Goal: Information Seeking & Learning: Learn about a topic

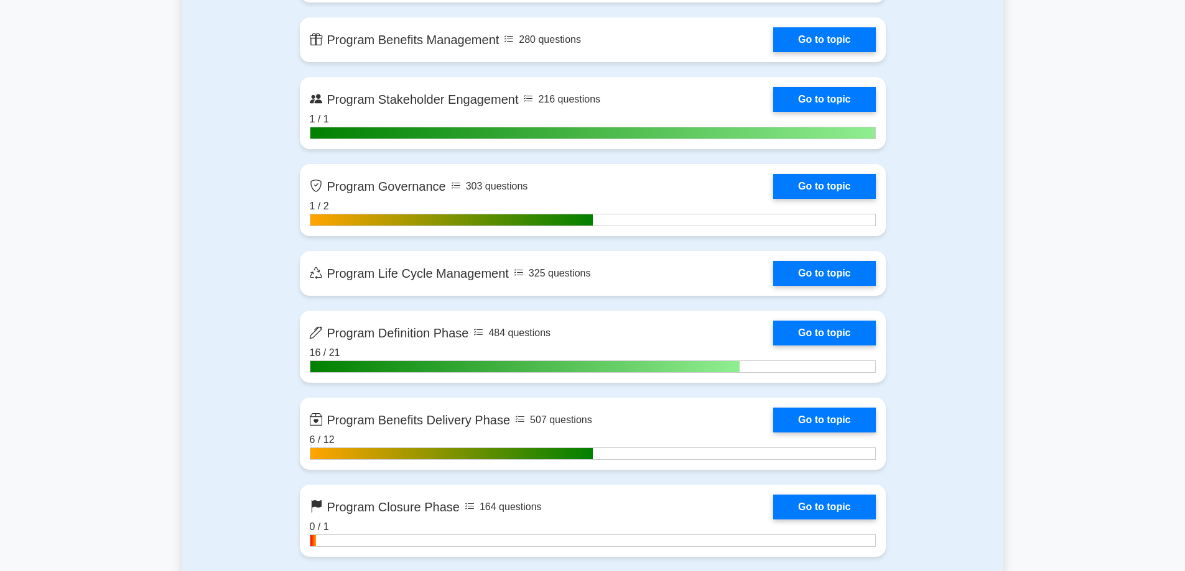
scroll to position [1119, 0]
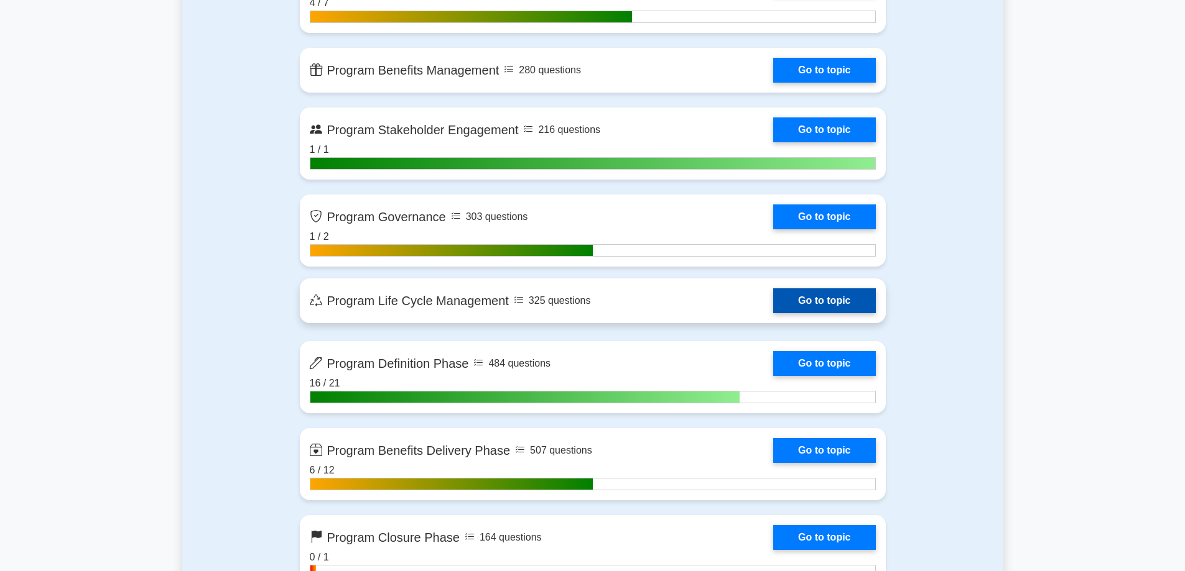
click at [793, 303] on link "Go to topic" at bounding box center [824, 301] width 102 height 25
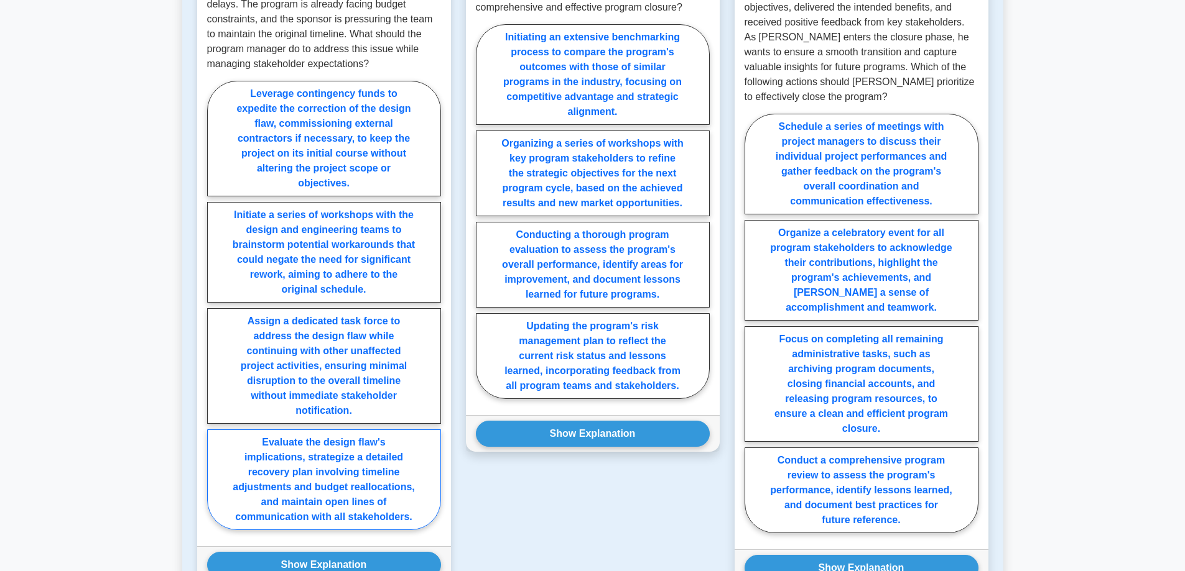
scroll to position [808, 0]
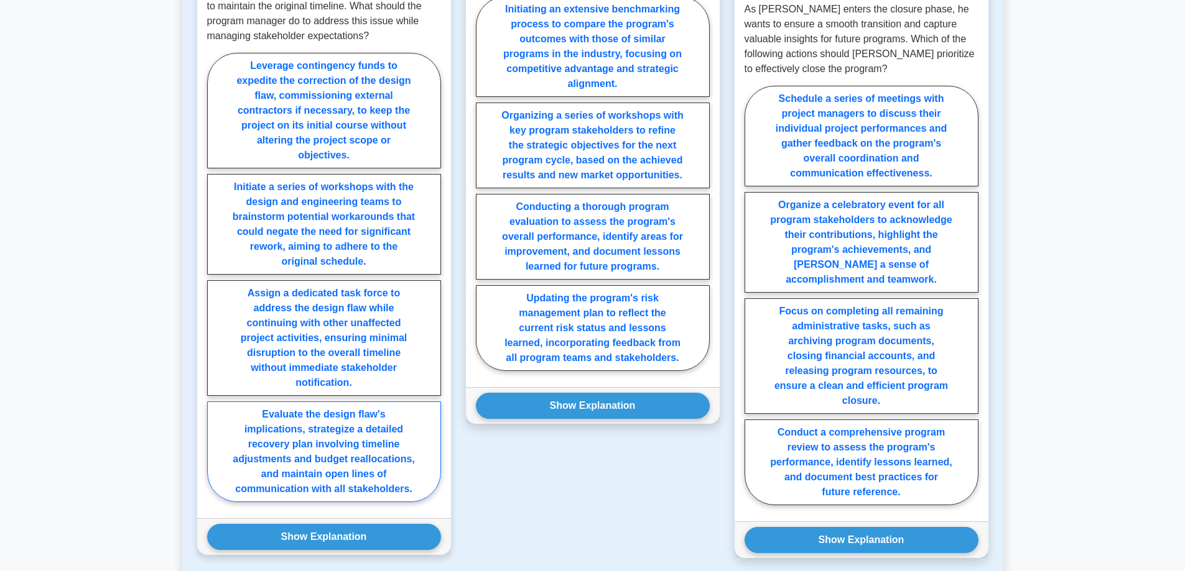
click at [404, 471] on label "Evaluate the design flaw's implications, strategize a detailed recovery plan in…" at bounding box center [324, 452] width 234 height 101
click at [215, 285] on input "Evaluate the design flaw's implications, strategize a detailed recovery plan in…" at bounding box center [211, 281] width 8 height 8
radio input "true"
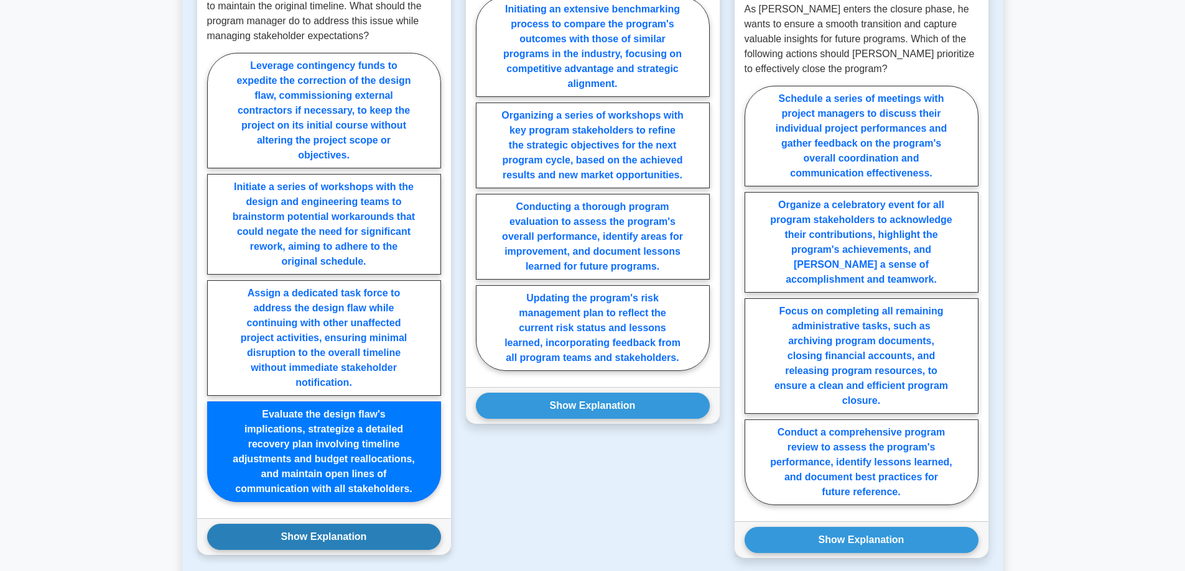
click at [360, 532] on button "Show Explanation" at bounding box center [324, 537] width 234 height 26
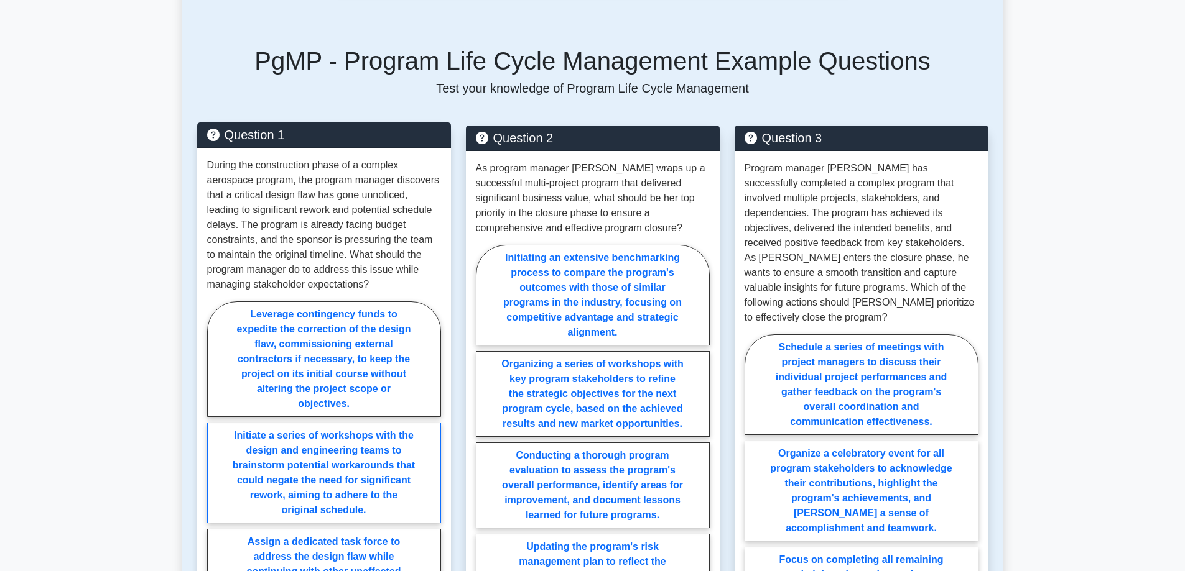
scroll to position [684, 0]
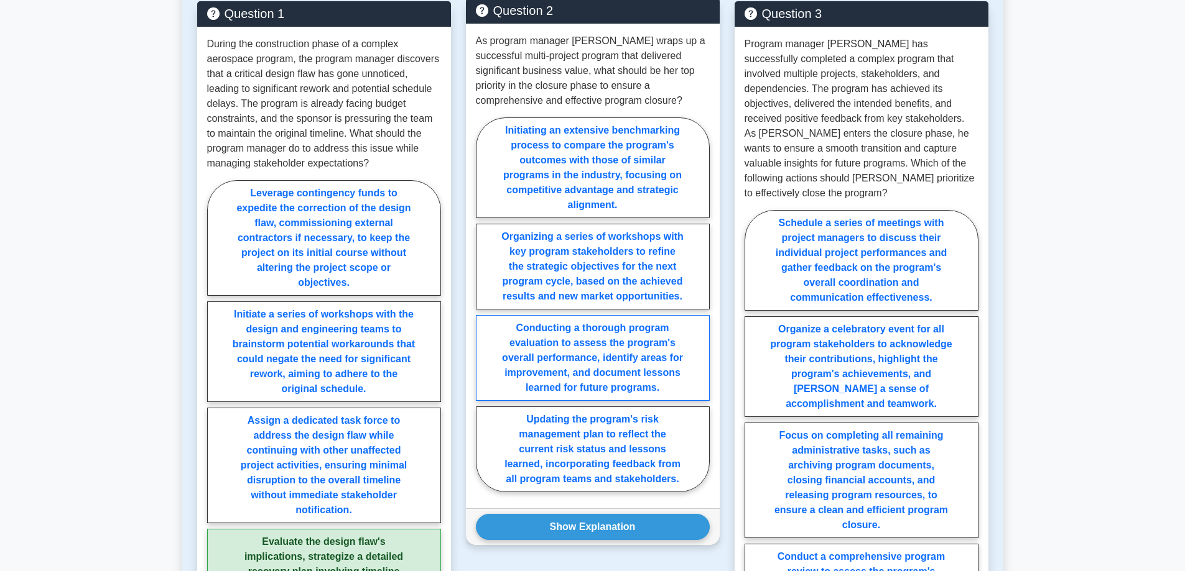
click at [594, 373] on label "Conducting a thorough program evaluation to assess the program's overall perfor…" at bounding box center [593, 358] width 234 height 86
click at [484, 313] on input "Conducting a thorough program evaluation to assess the program's overall perfor…" at bounding box center [480, 309] width 8 height 8
radio input "true"
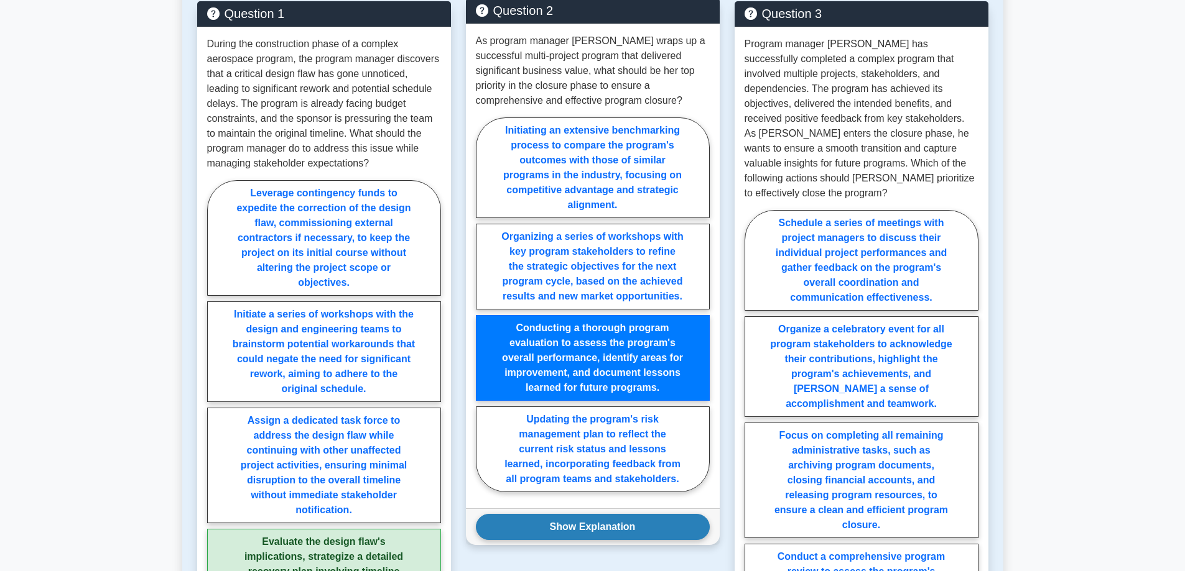
click at [583, 529] on button "Show Explanation" at bounding box center [593, 527] width 234 height 26
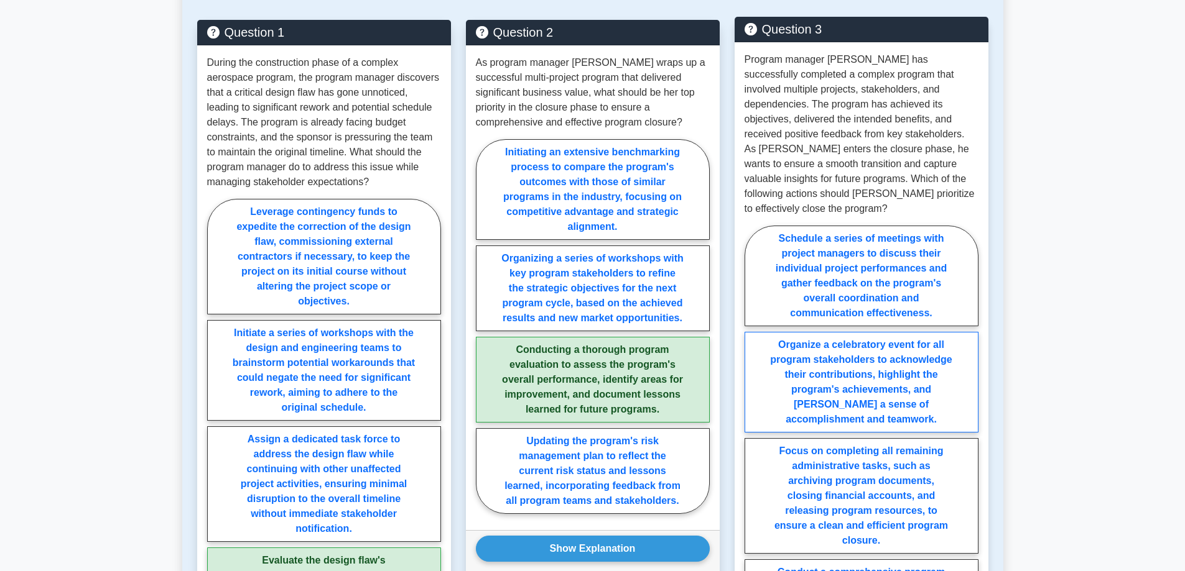
scroll to position [746, 0]
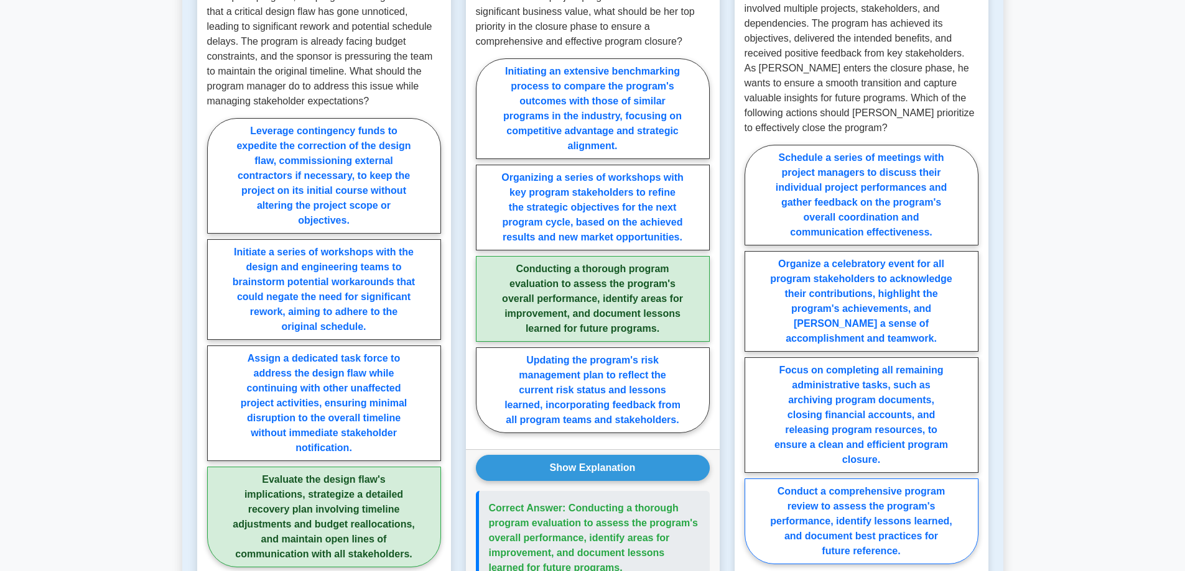
click at [830, 510] on label "Conduct a comprehensive program review to assess the program's performance, ide…" at bounding box center [861, 522] width 234 height 86
click at [752, 363] on input "Conduct a comprehensive program review to assess the program's performance, ide…" at bounding box center [748, 358] width 8 height 8
radio input "true"
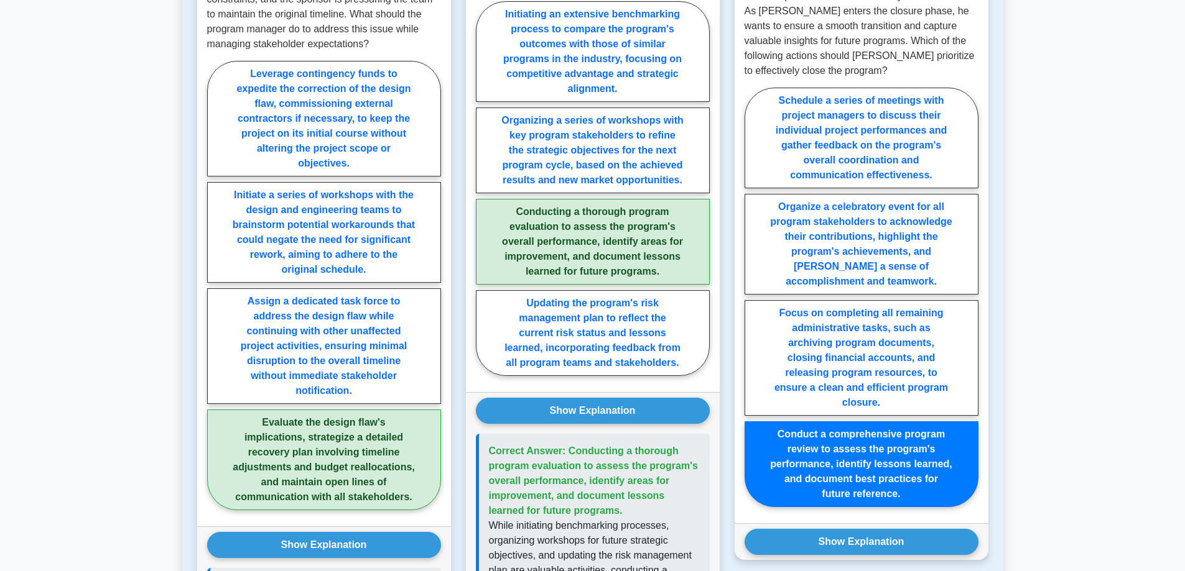
scroll to position [933, 0]
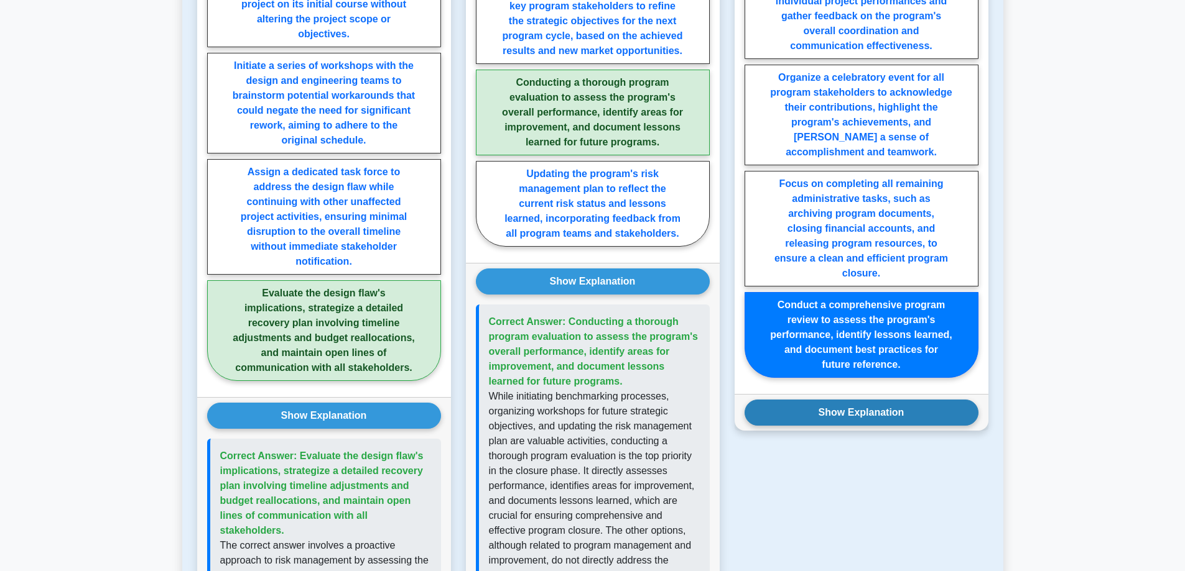
click at [827, 401] on button "Show Explanation" at bounding box center [861, 413] width 234 height 26
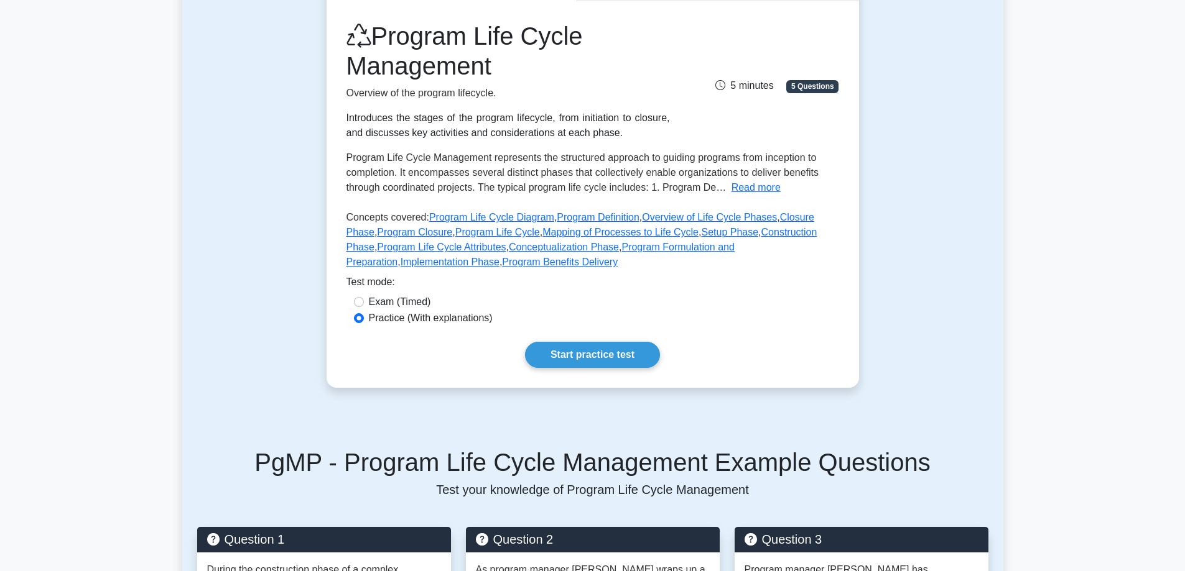
scroll to position [80, 0]
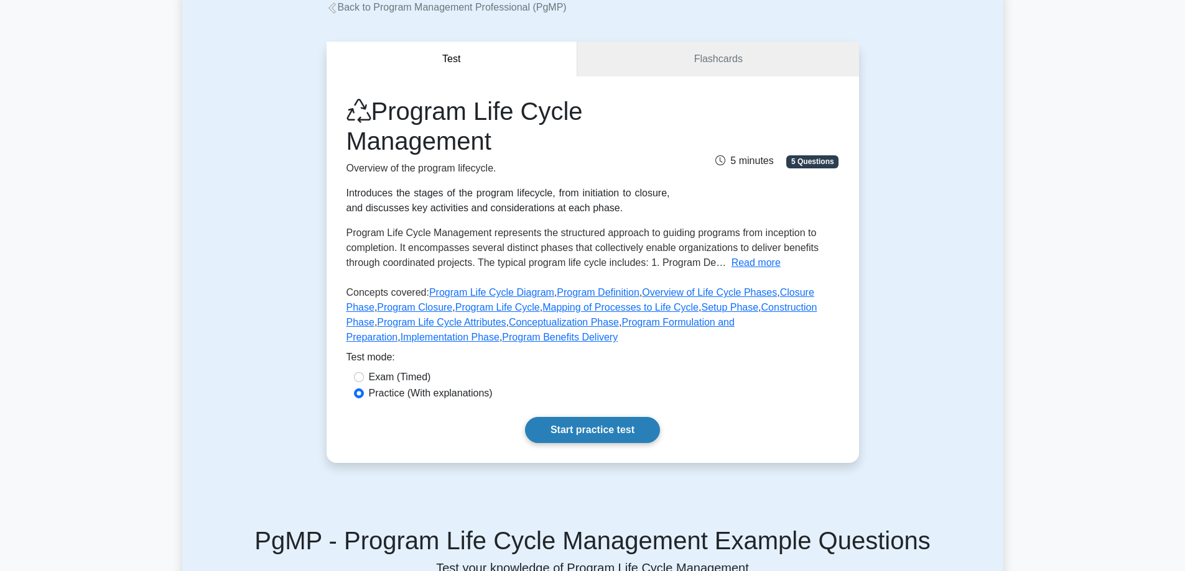
click at [619, 431] on link "Start practice test" at bounding box center [592, 430] width 135 height 26
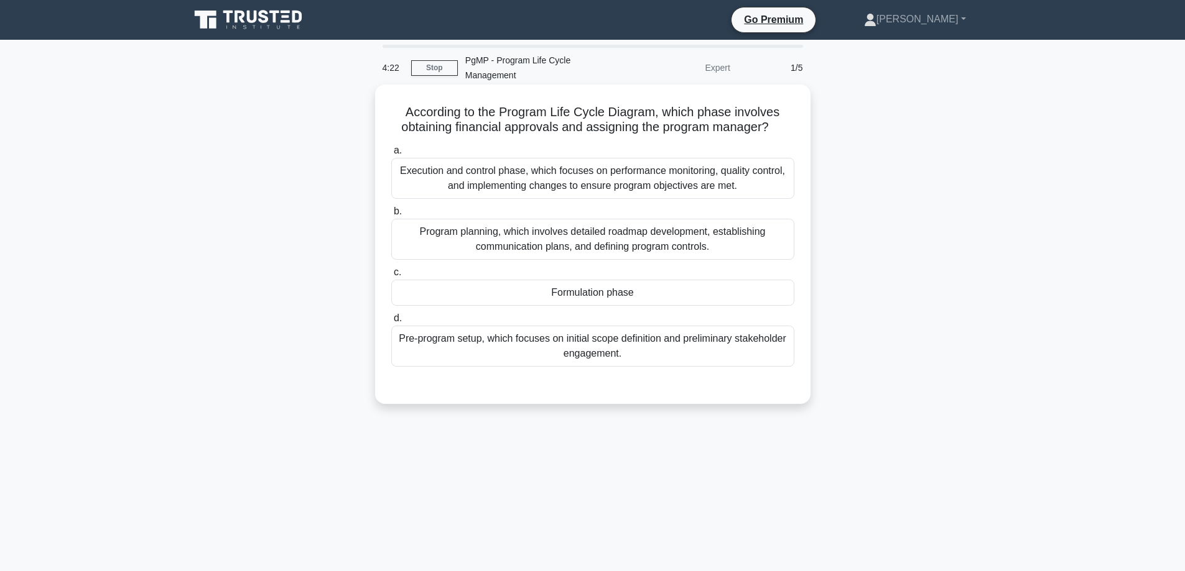
click at [581, 280] on div "Formulation phase" at bounding box center [592, 293] width 403 height 26
click at [391, 277] on input "c. Formulation phase" at bounding box center [391, 273] width 0 height 8
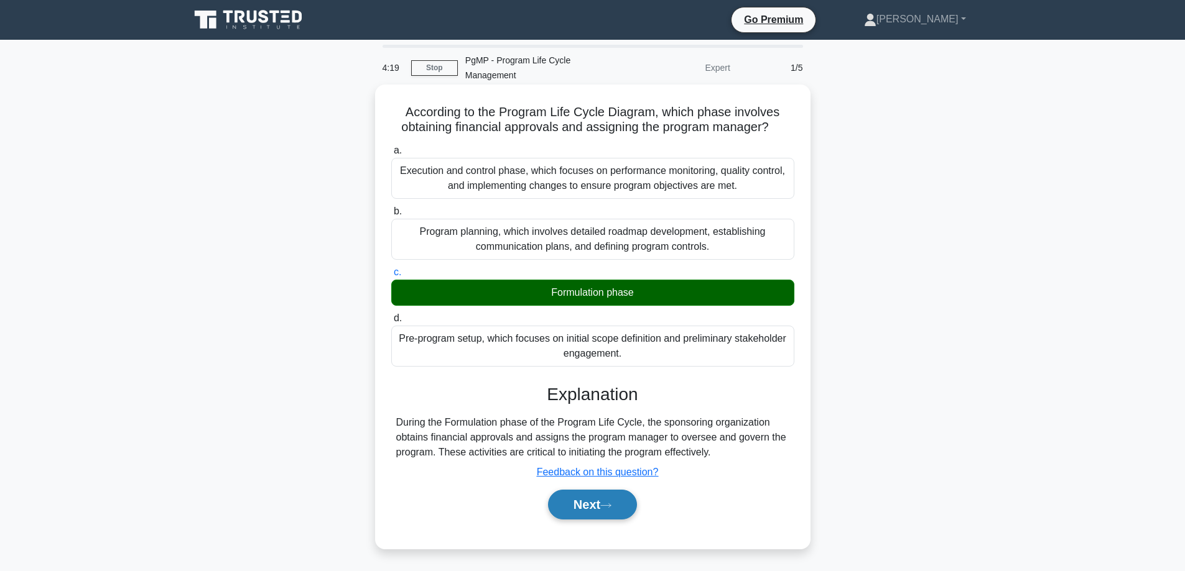
click at [609, 502] on icon at bounding box center [605, 505] width 11 height 7
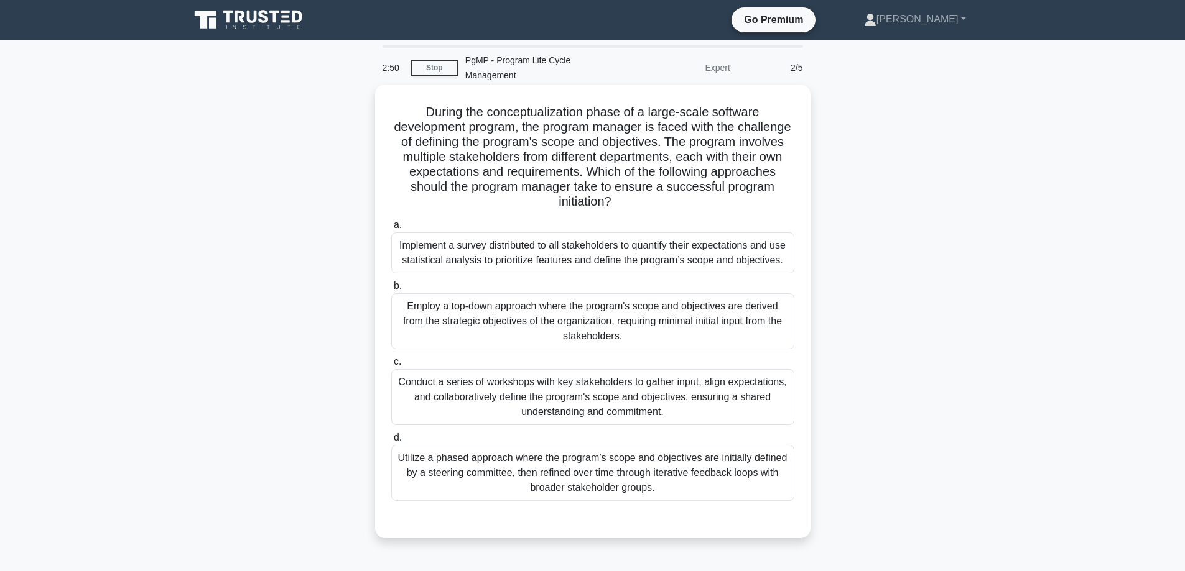
click at [710, 237] on div "Implement a survey distributed to all stakeholders to quantify their expectatio…" at bounding box center [592, 253] width 403 height 41
click at [391, 229] on input "a. Implement a survey distributed to all stakeholders to quantify their expecta…" at bounding box center [391, 225] width 0 height 8
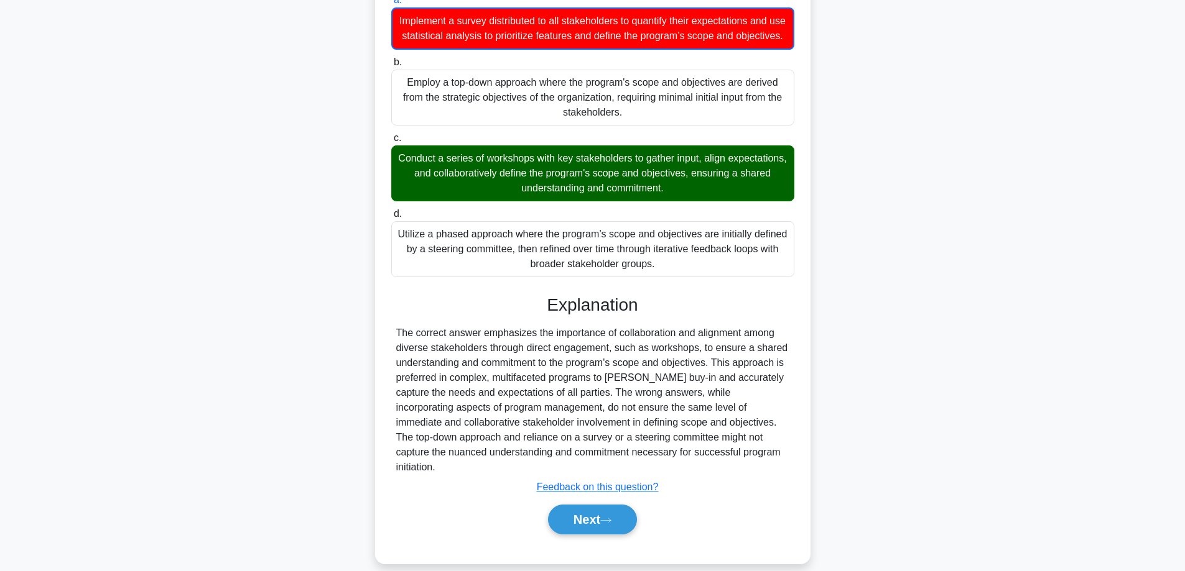
scroll to position [227, 0]
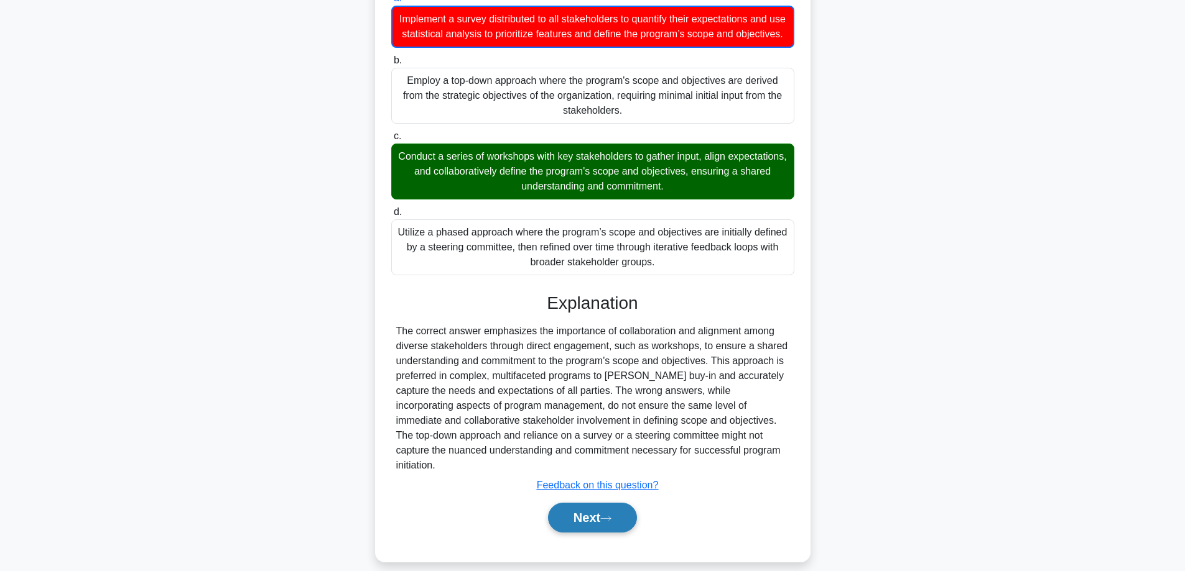
click at [615, 509] on button "Next" at bounding box center [592, 518] width 89 height 30
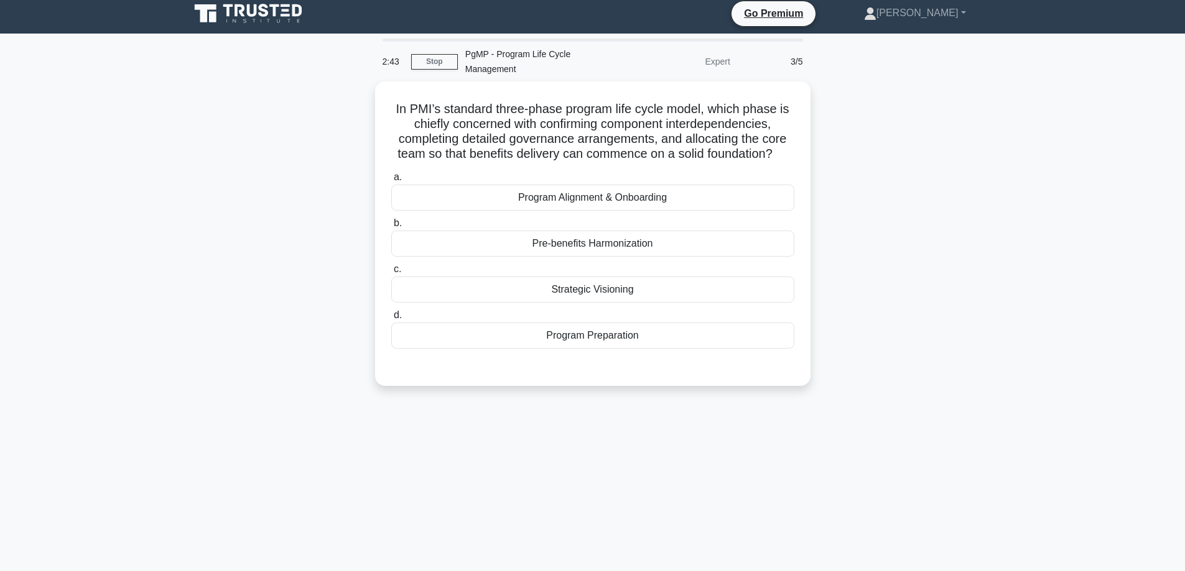
scroll to position [0, 0]
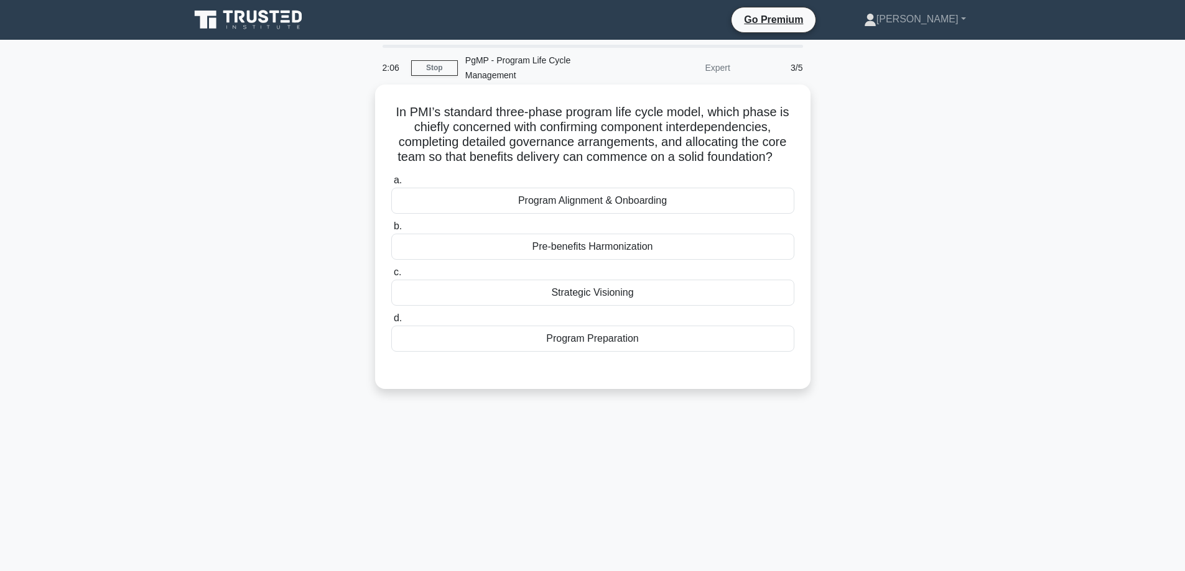
click at [588, 282] on div "Strategic Visioning" at bounding box center [592, 293] width 403 height 26
click at [391, 277] on input "c. Strategic Visioning" at bounding box center [391, 273] width 0 height 8
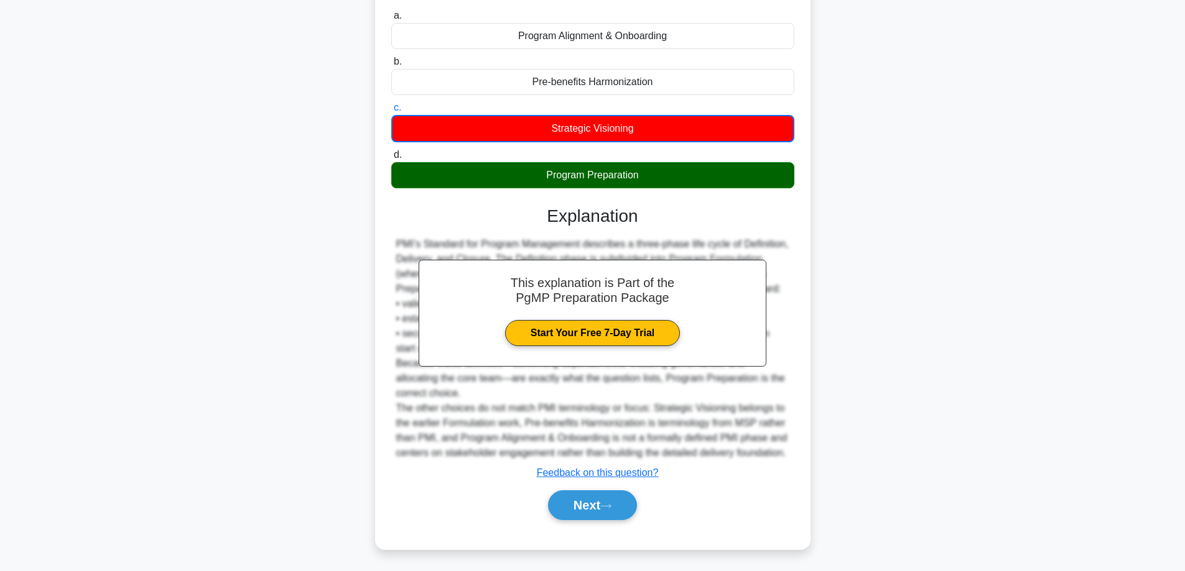
scroll to position [167, 0]
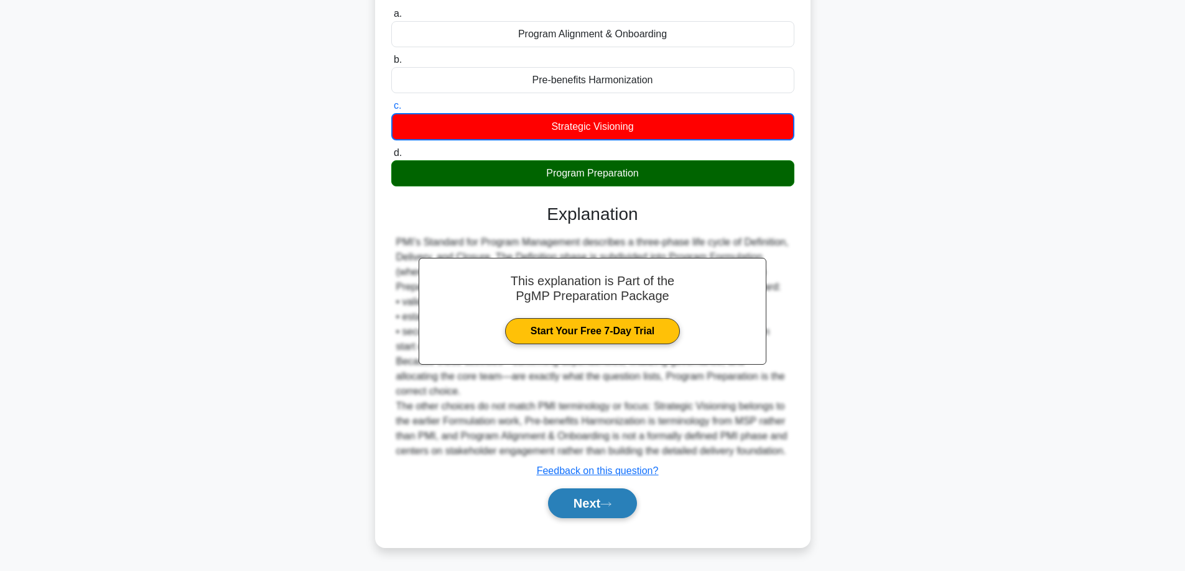
click at [611, 506] on icon at bounding box center [605, 504] width 11 height 7
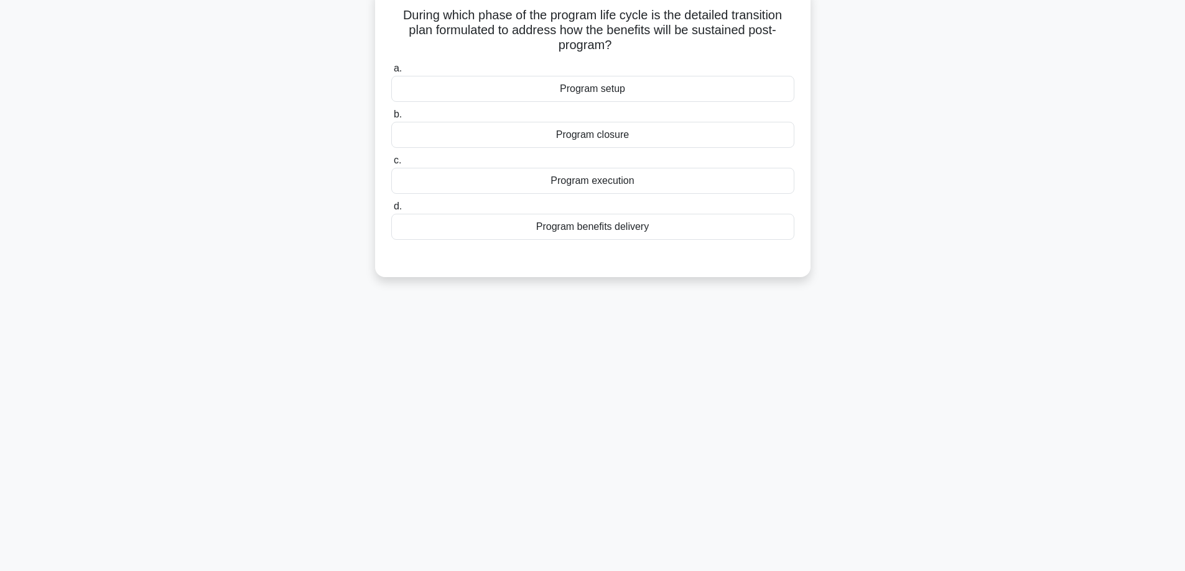
scroll to position [0, 0]
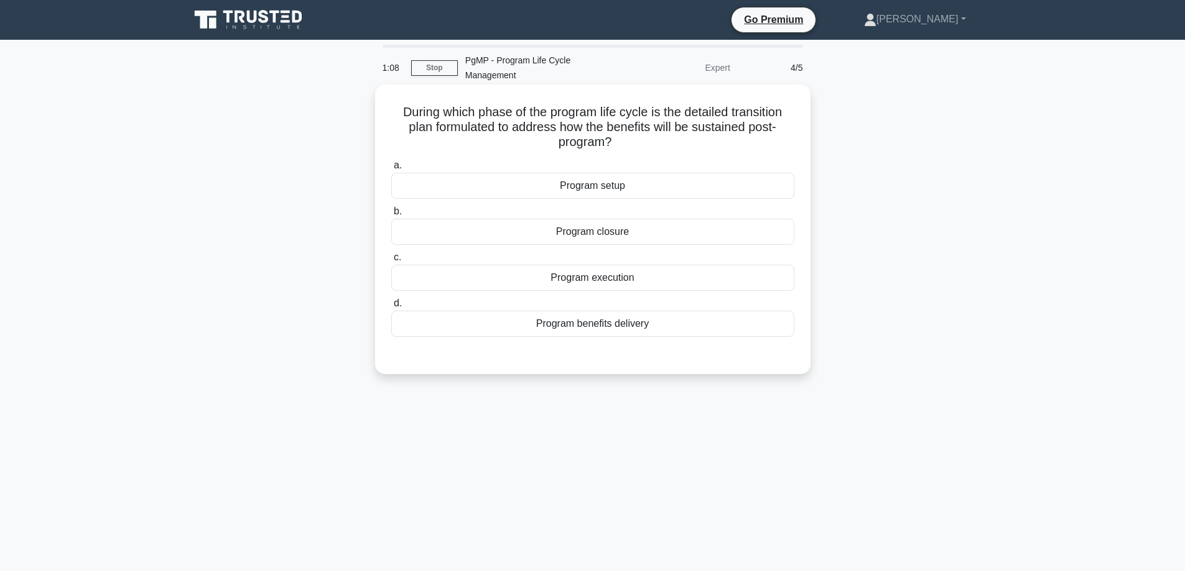
click at [651, 274] on div "Program execution" at bounding box center [592, 278] width 403 height 26
click at [391, 262] on input "c. Program execution" at bounding box center [391, 258] width 0 height 8
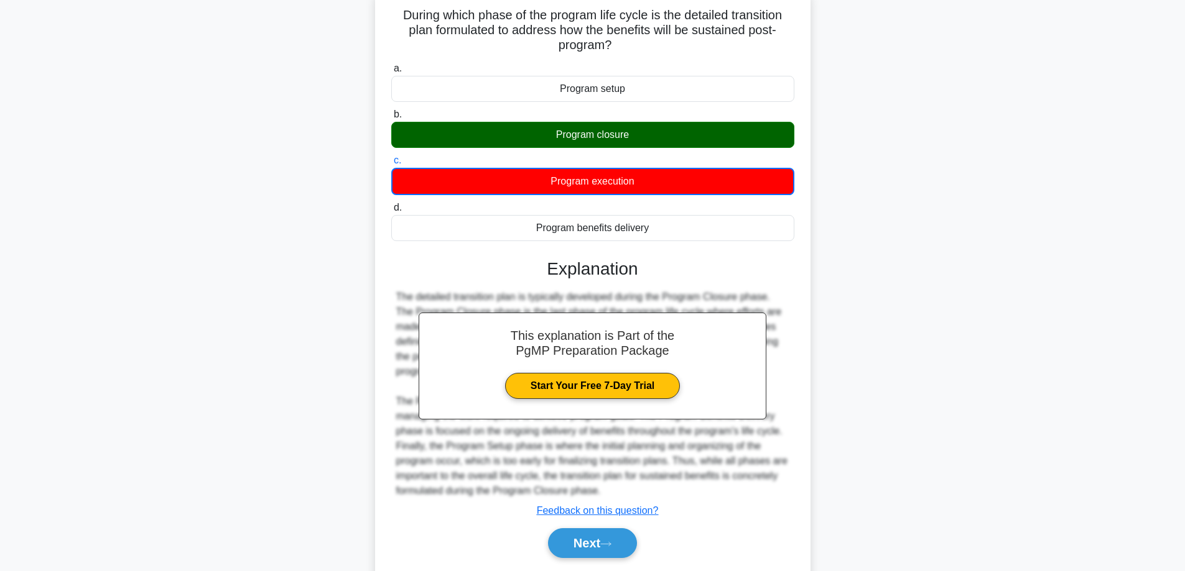
scroll to position [123, 0]
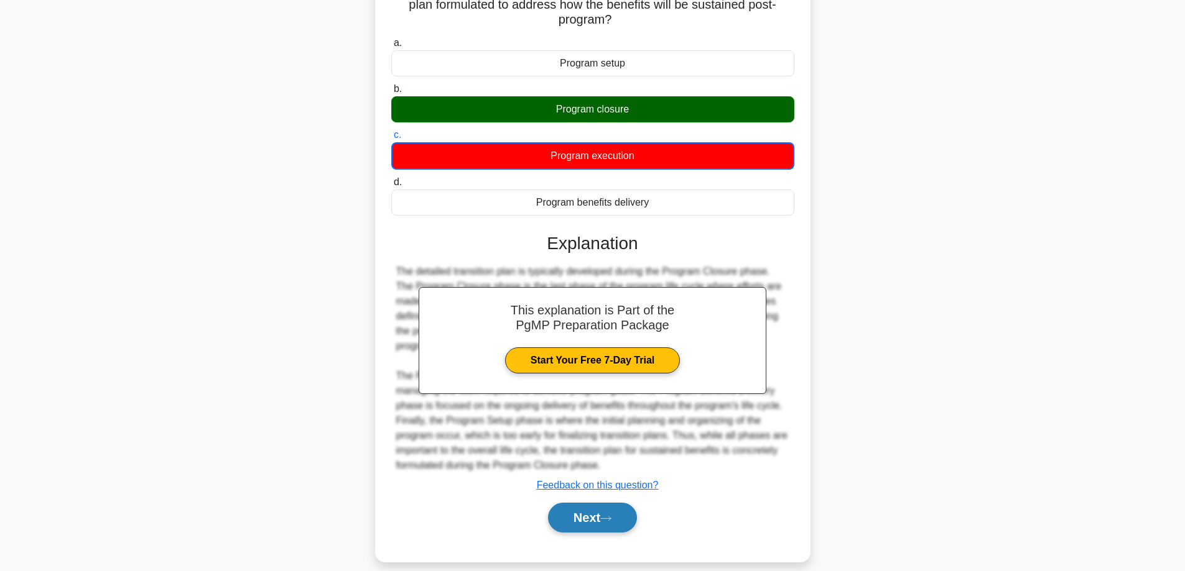
click at [606, 513] on button "Next" at bounding box center [592, 518] width 89 height 30
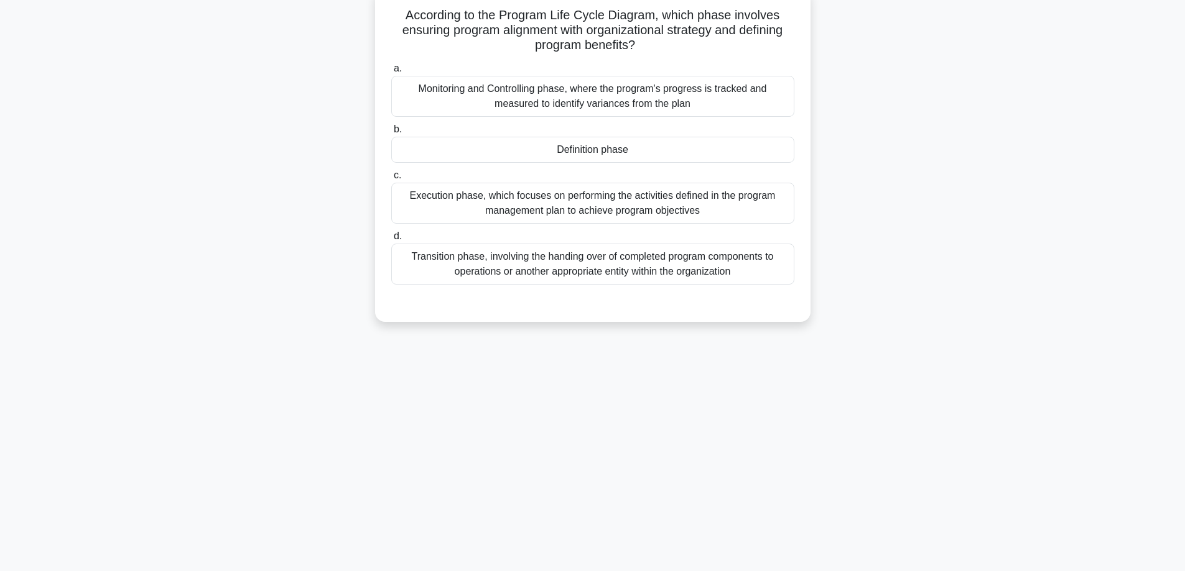
scroll to position [0, 0]
